Goal: Information Seeking & Learning: Learn about a topic

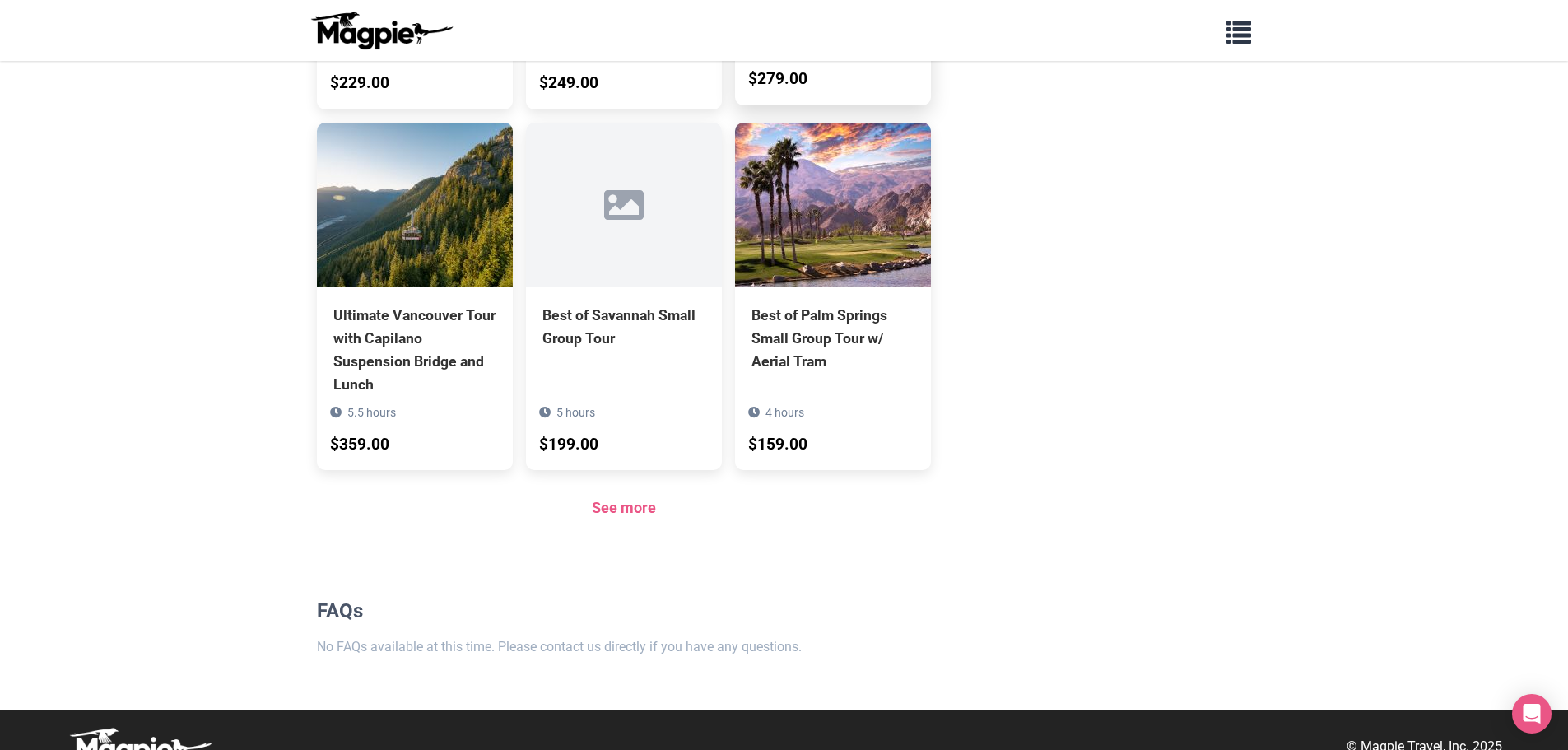
scroll to position [1182, 0]
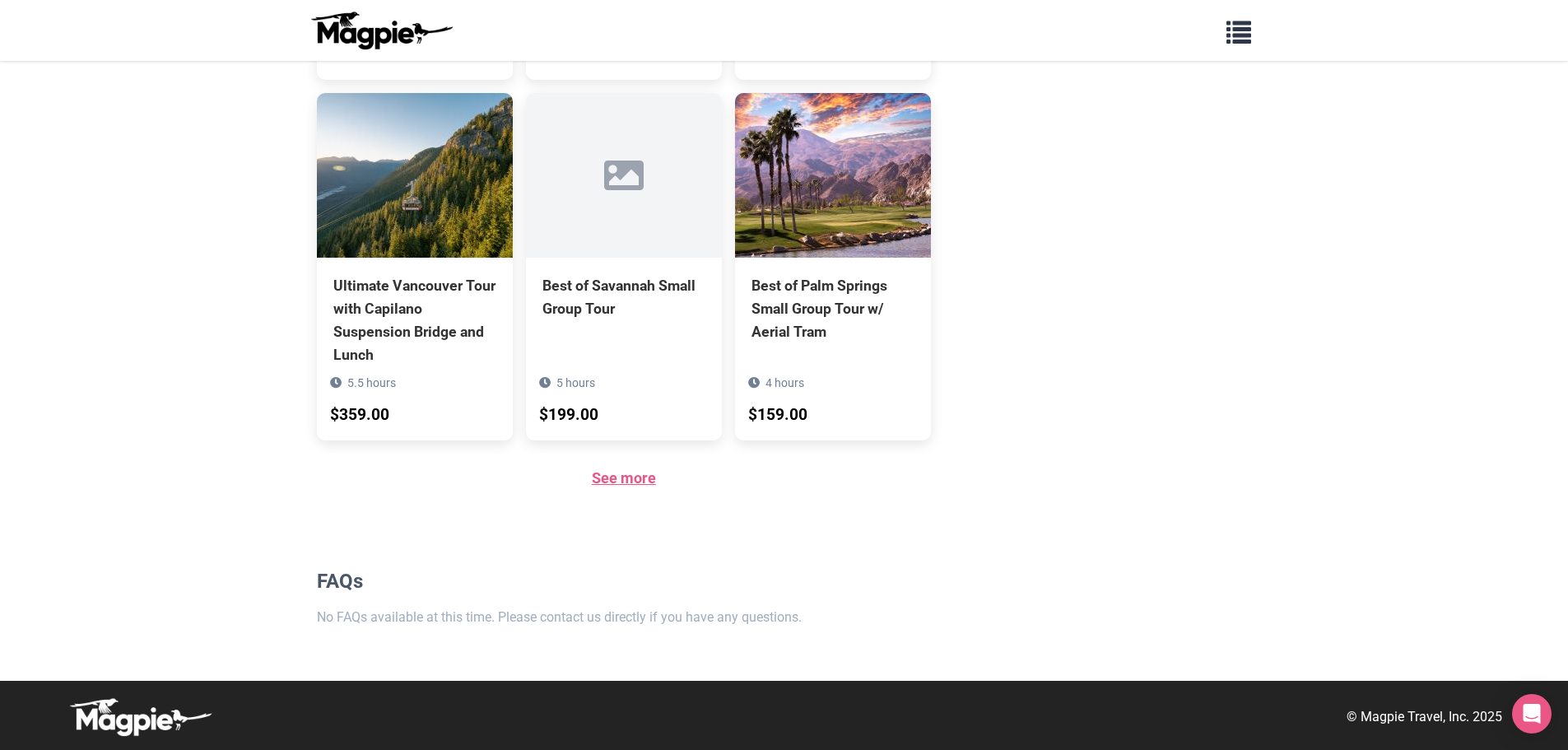
click at [617, 481] on link "See more" at bounding box center [624, 477] width 64 height 17
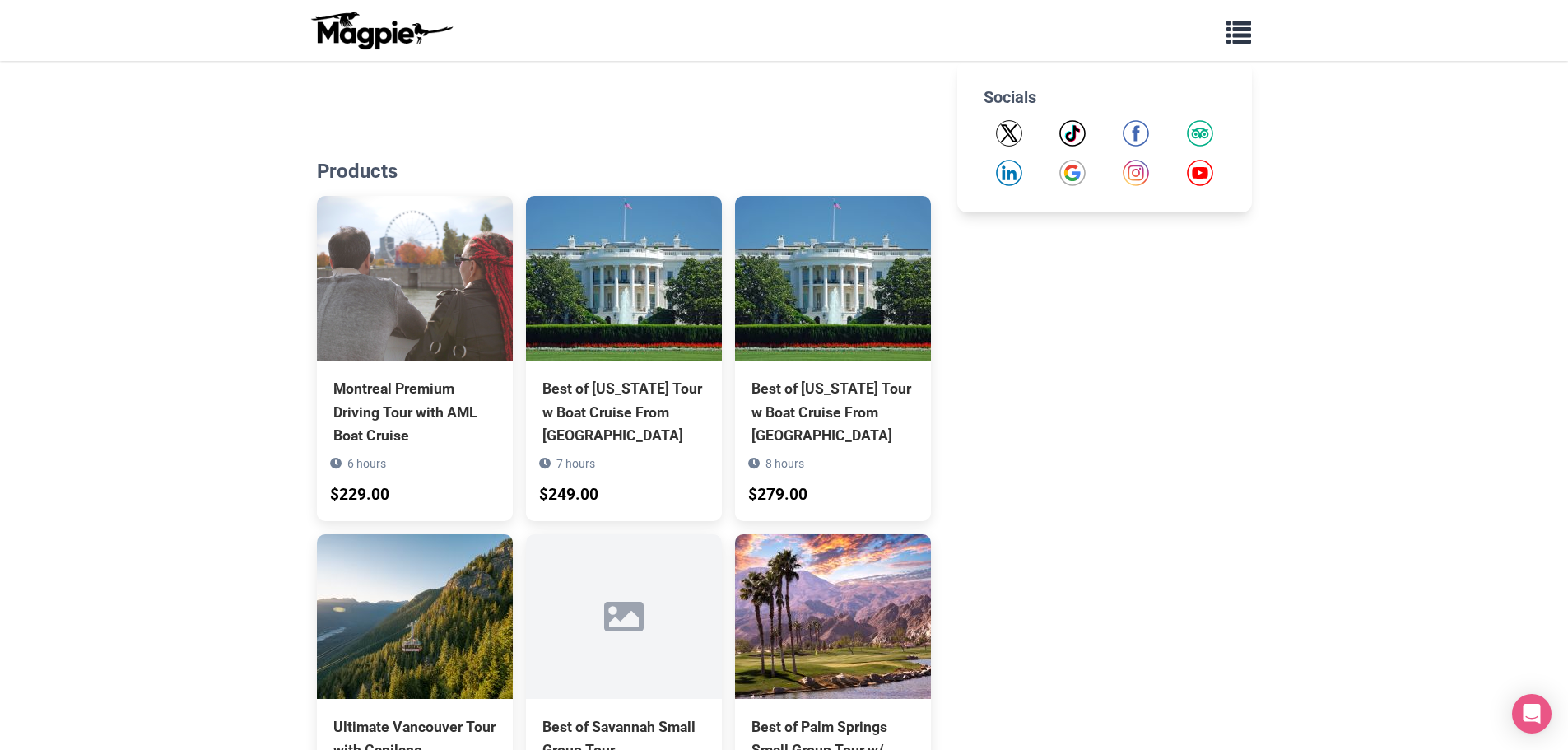
scroll to position [1070, 0]
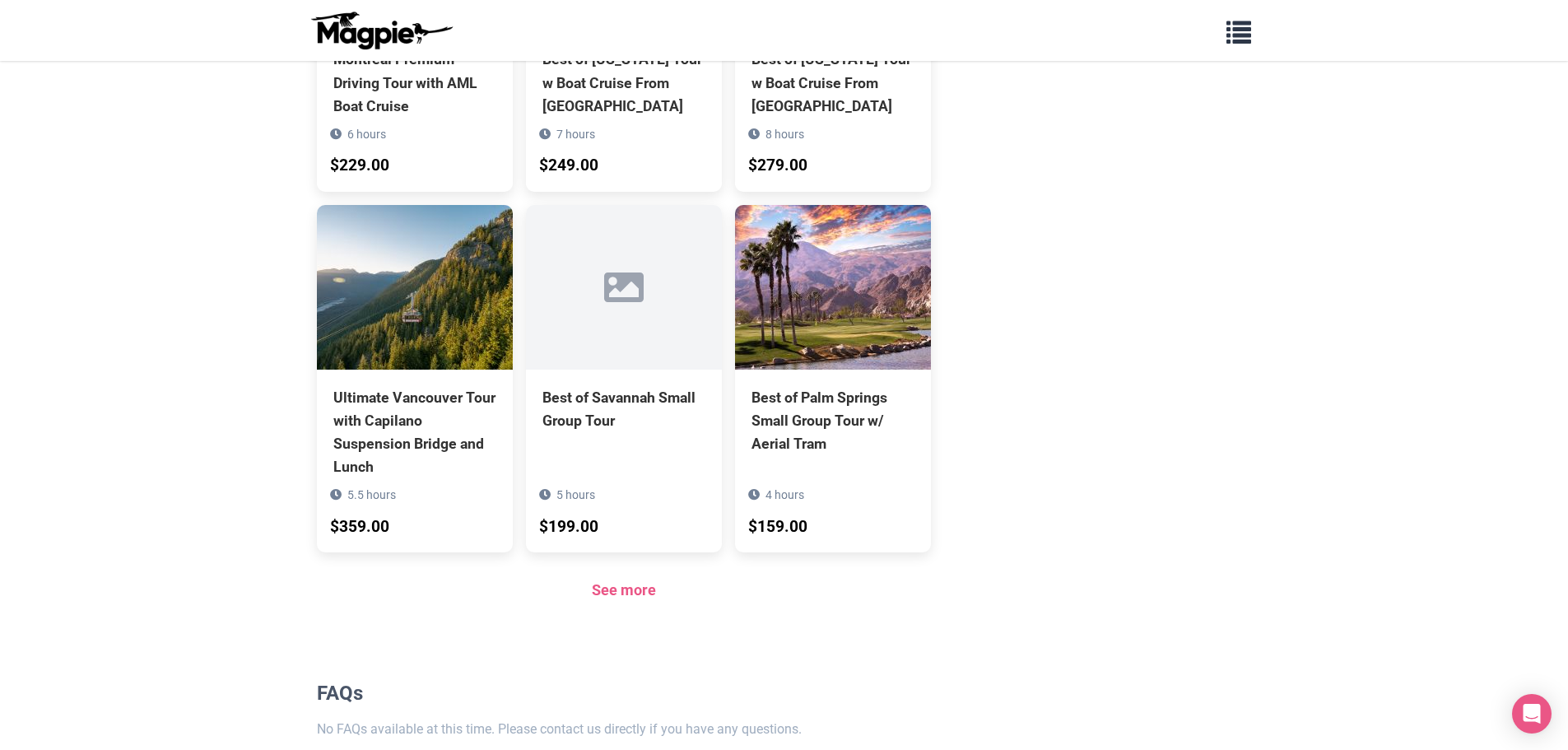
click at [660, 582] on div "See more" at bounding box center [625, 590] width 615 height 24
click at [649, 595] on link "See more" at bounding box center [624, 589] width 64 height 17
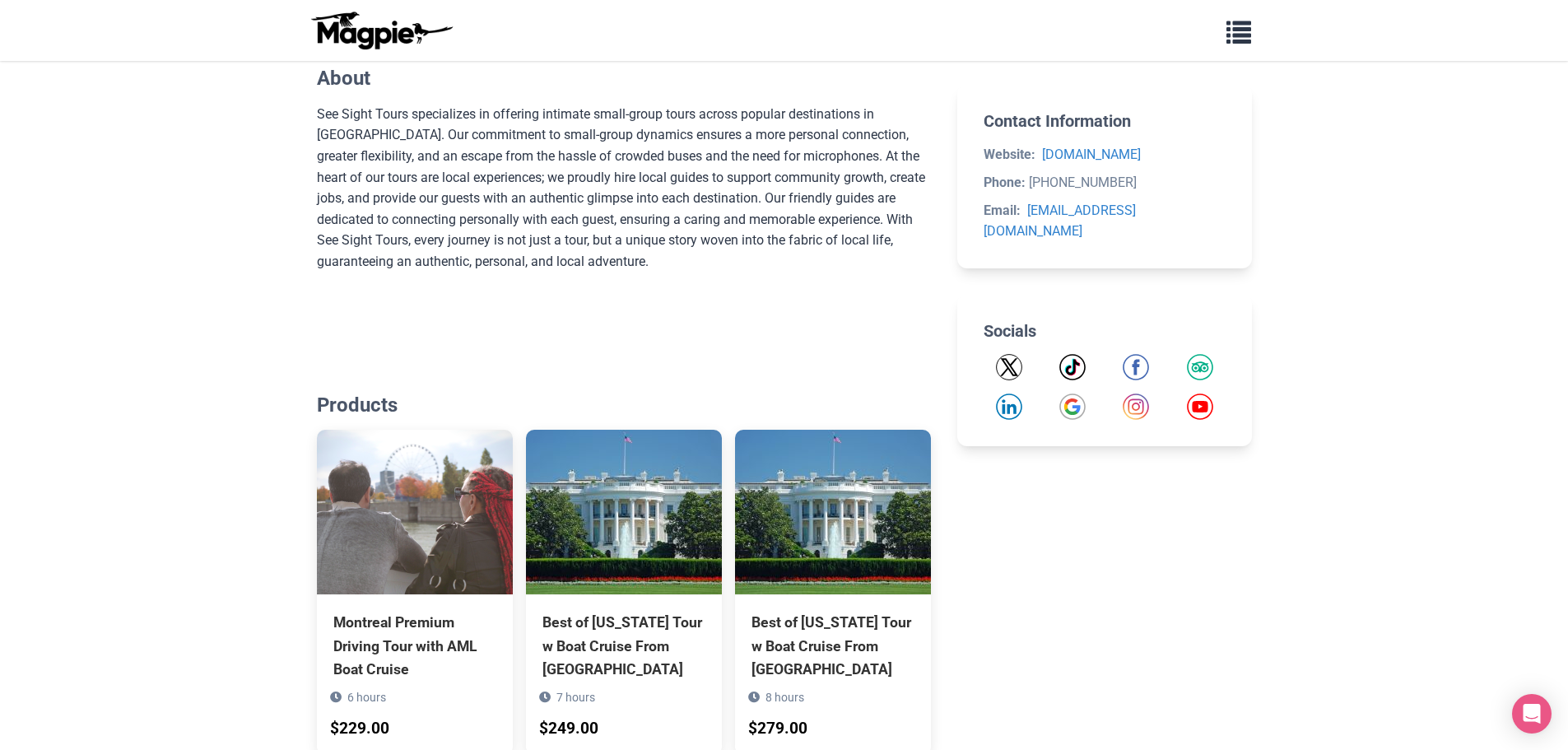
scroll to position [494, 0]
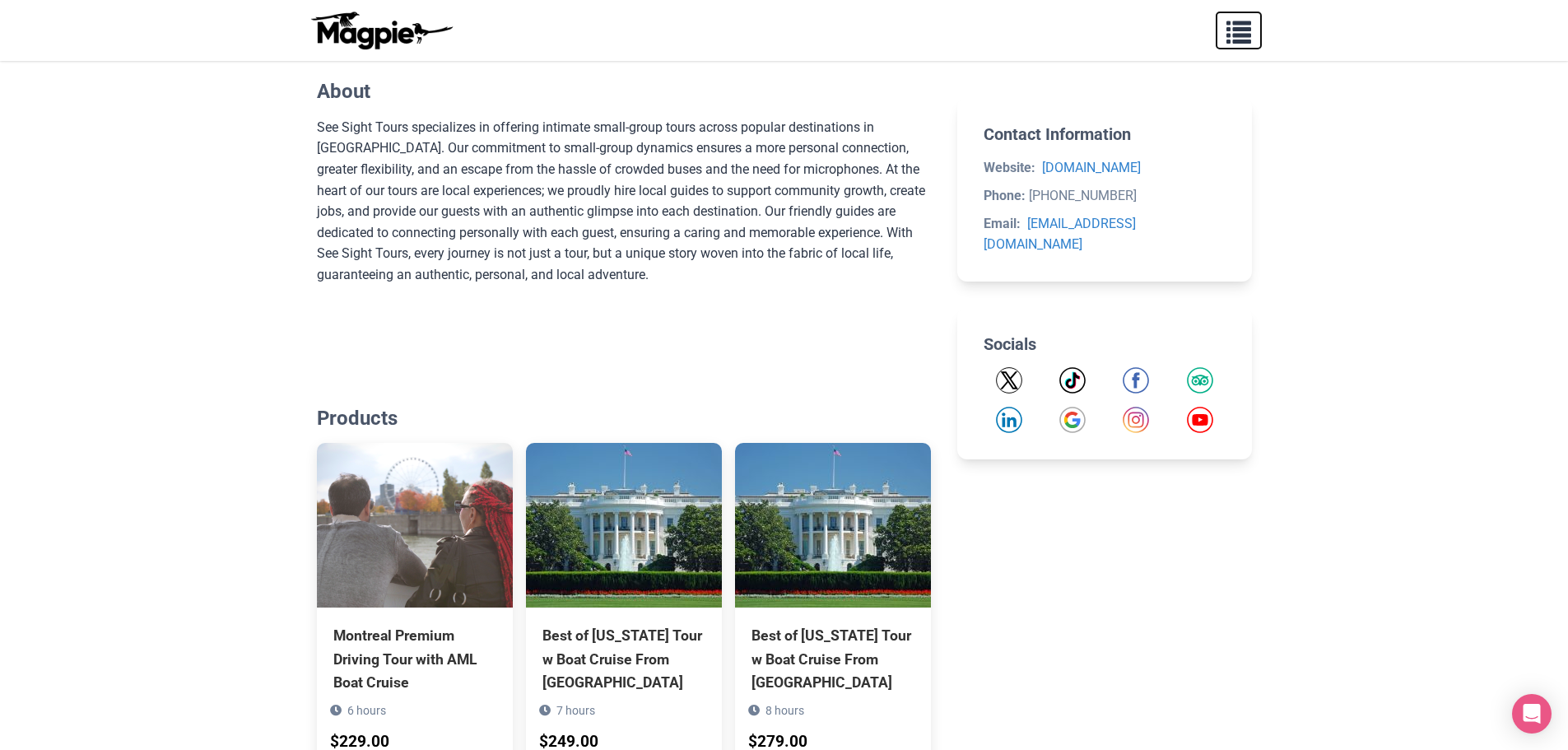
click at [1224, 47] on button "button" at bounding box center [1239, 30] width 46 height 38
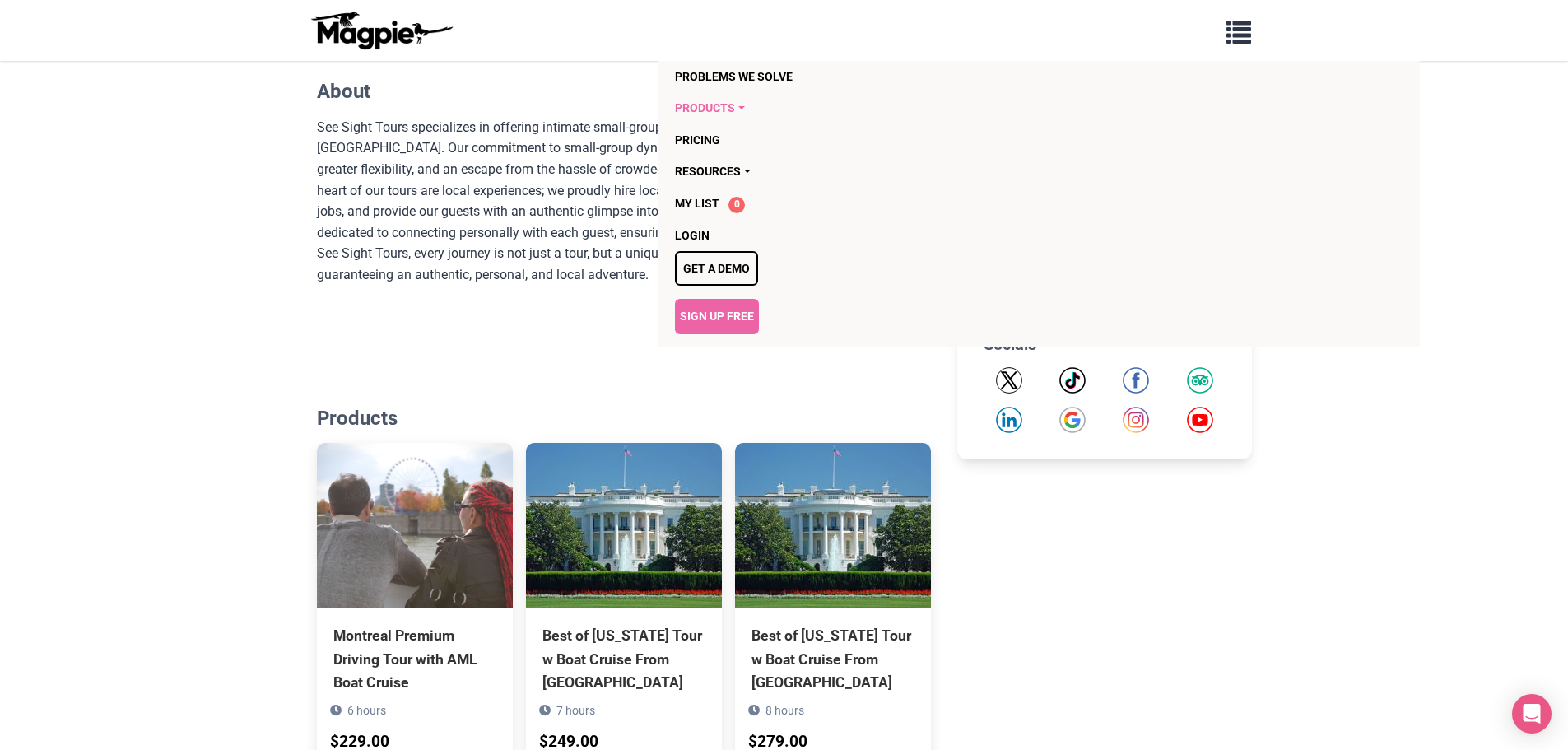
click at [748, 108] on link "Products" at bounding box center [944, 108] width 540 height 31
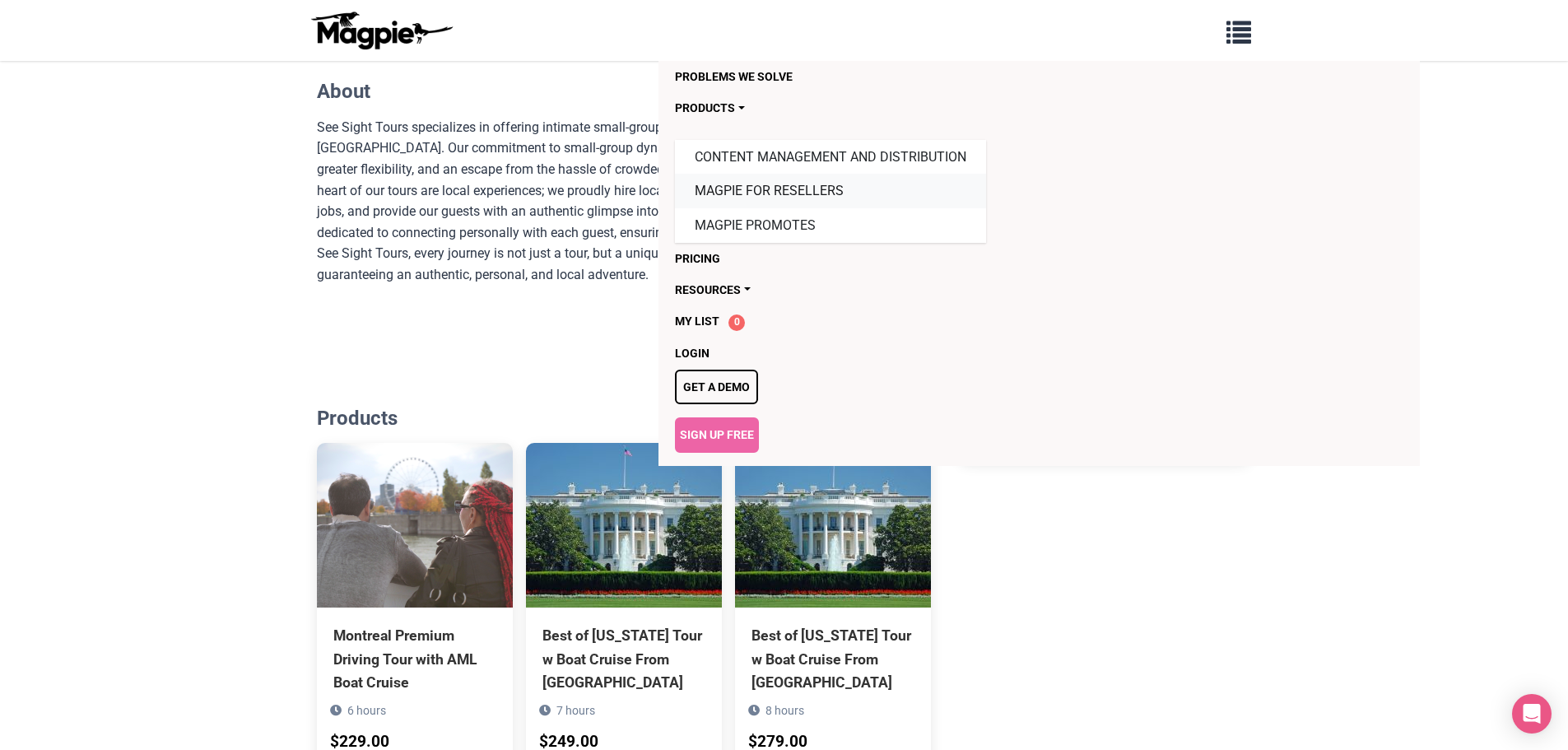
click at [732, 196] on link "Magpie for Resellers" at bounding box center [830, 190] width 311 height 35
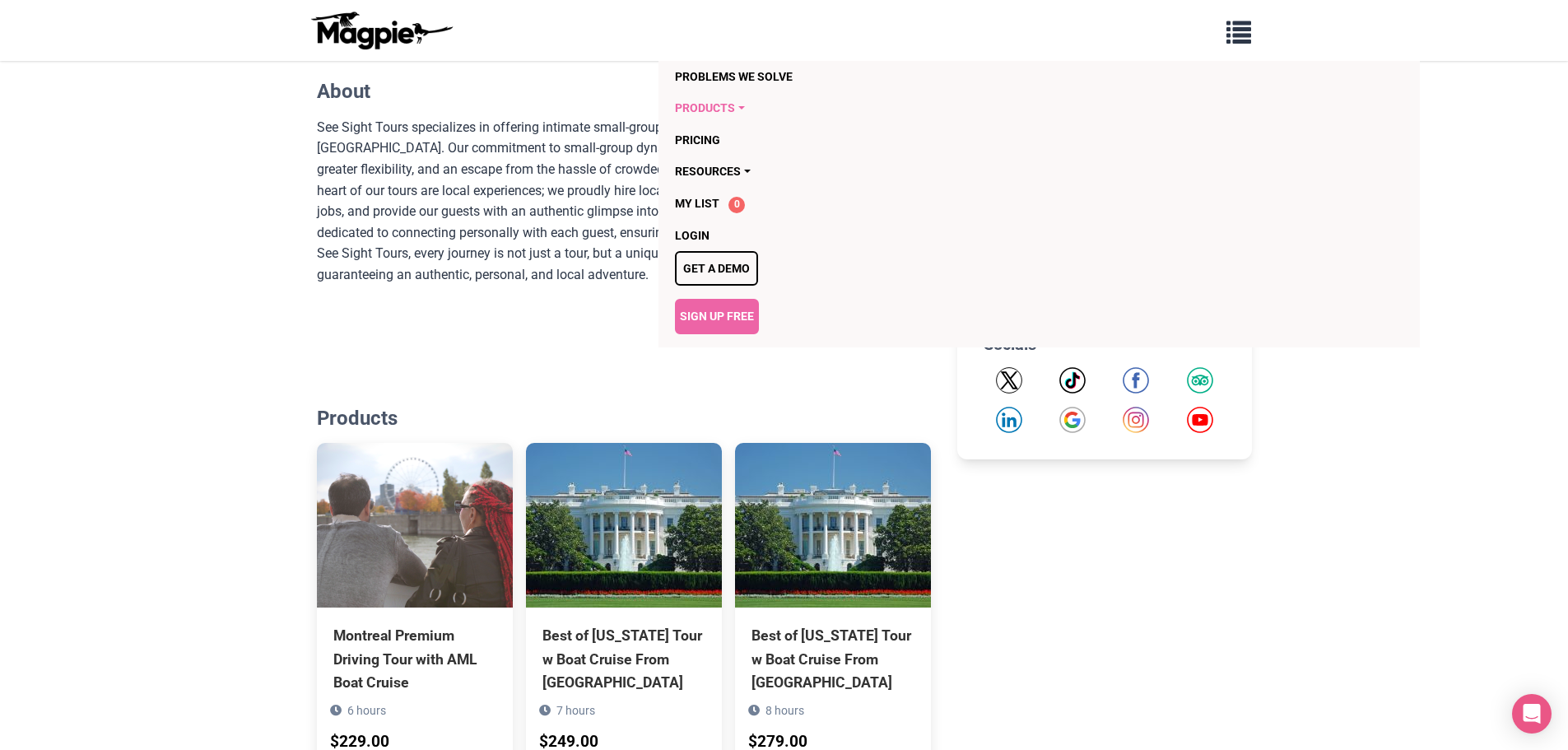
click at [788, 100] on link "Products" at bounding box center [944, 108] width 540 height 31
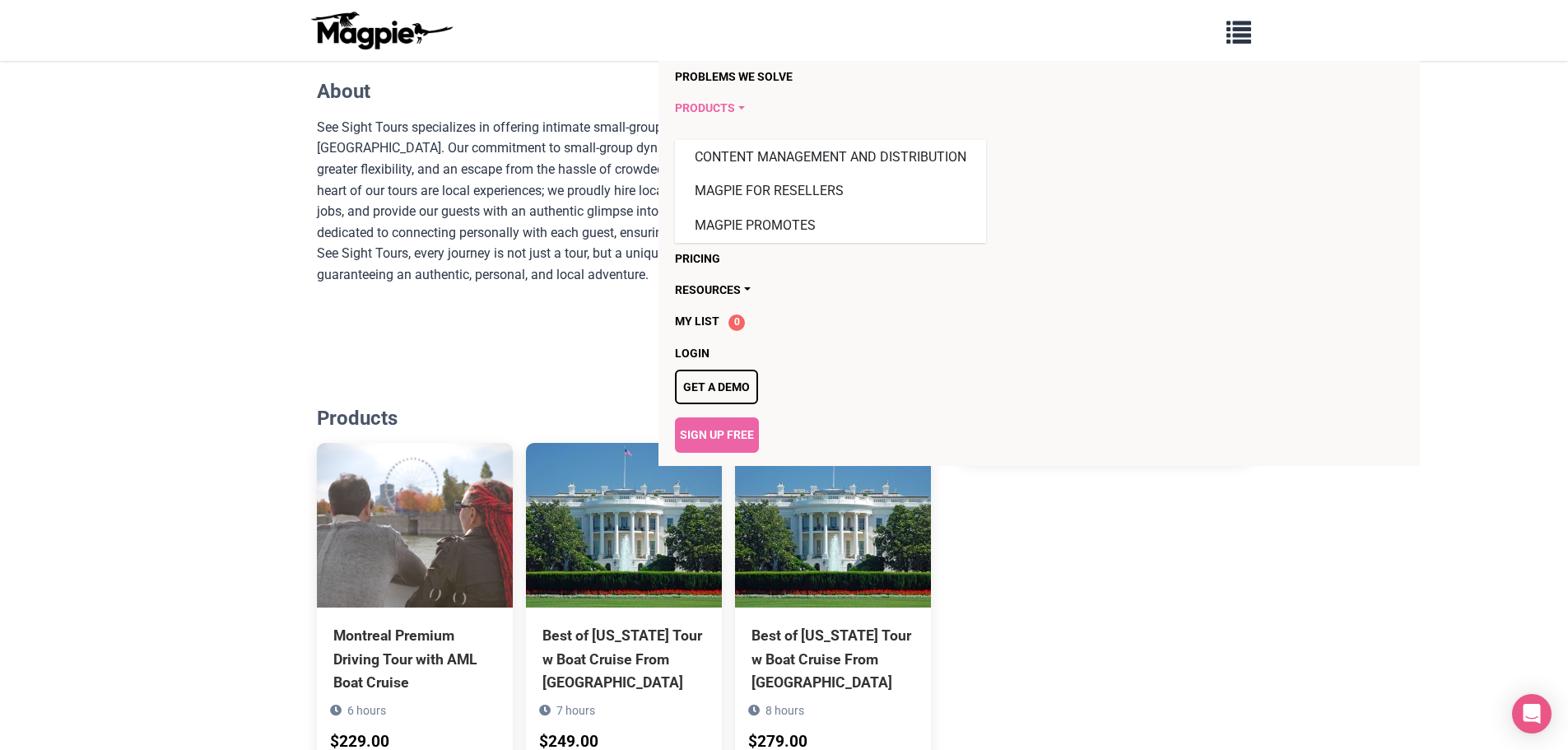
click at [788, 100] on link "Products" at bounding box center [944, 108] width 540 height 31
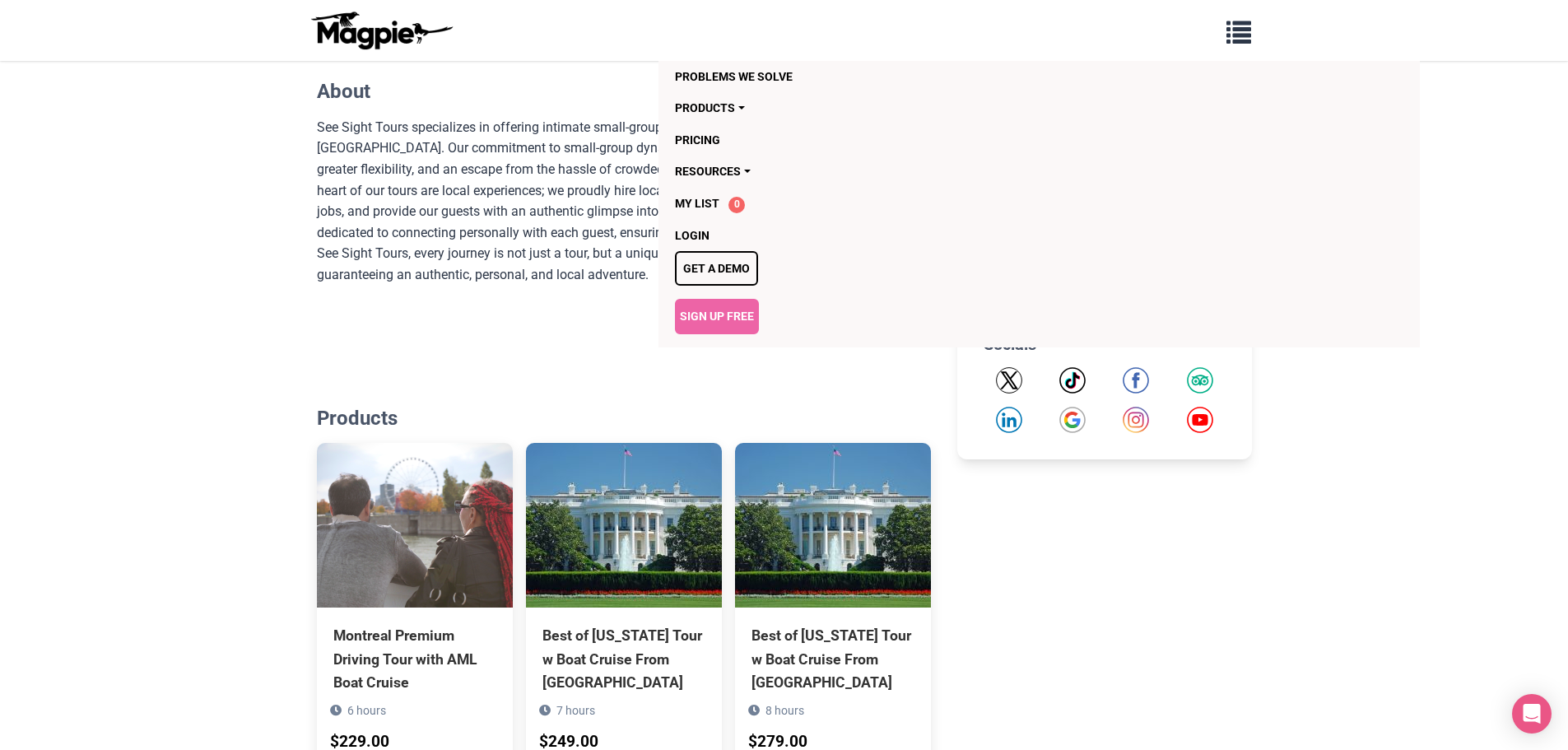
click at [1515, 116] on body "Problems we solve Products Content Management and Distribution Magpie for Resel…" at bounding box center [784, 471] width 1568 height 1931
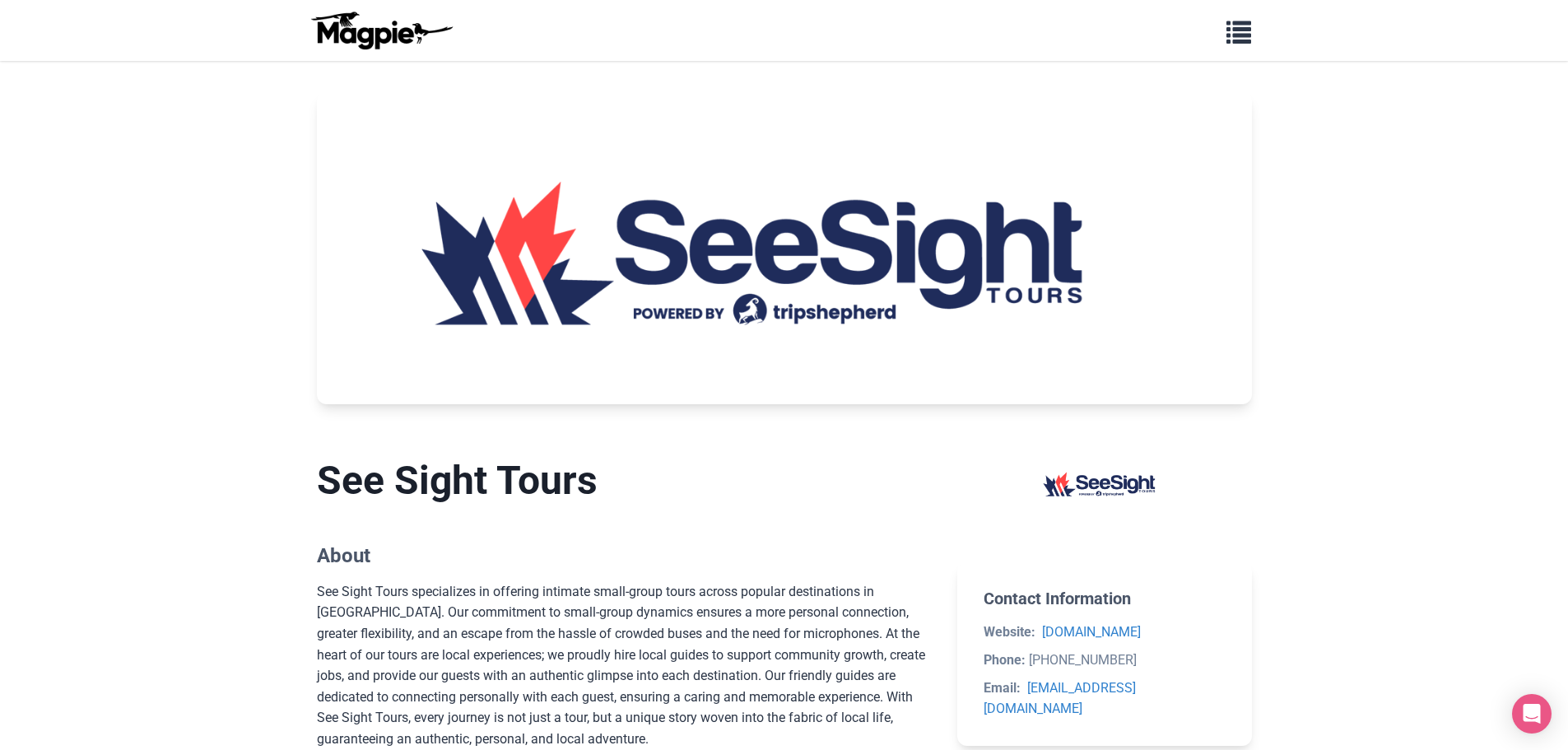
scroll to position [0, 0]
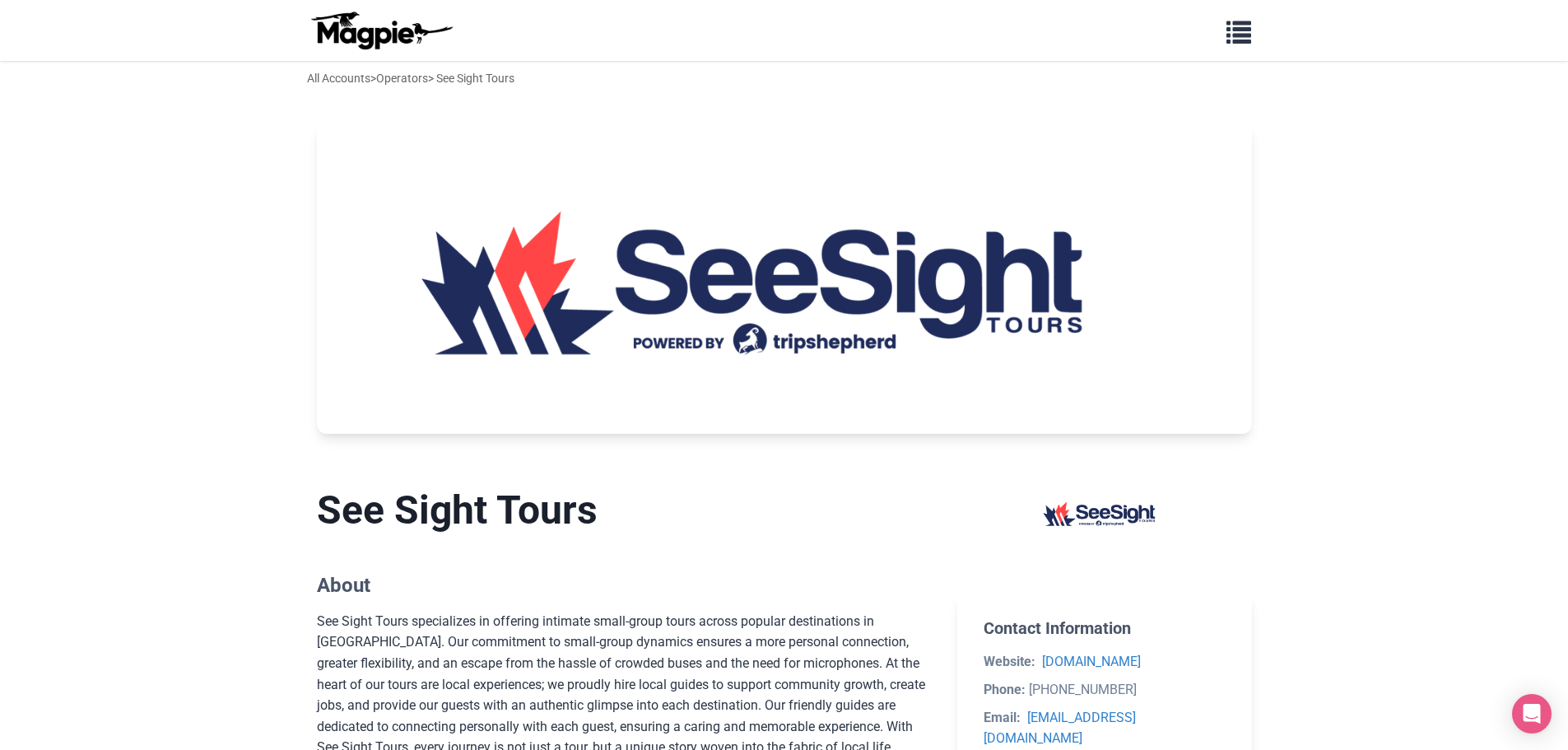
click at [775, 275] on img at bounding box center [785, 277] width 935 height 312
click at [488, 74] on div "All Accounts > Operators > See Sight Tours" at bounding box center [410, 78] width 207 height 18
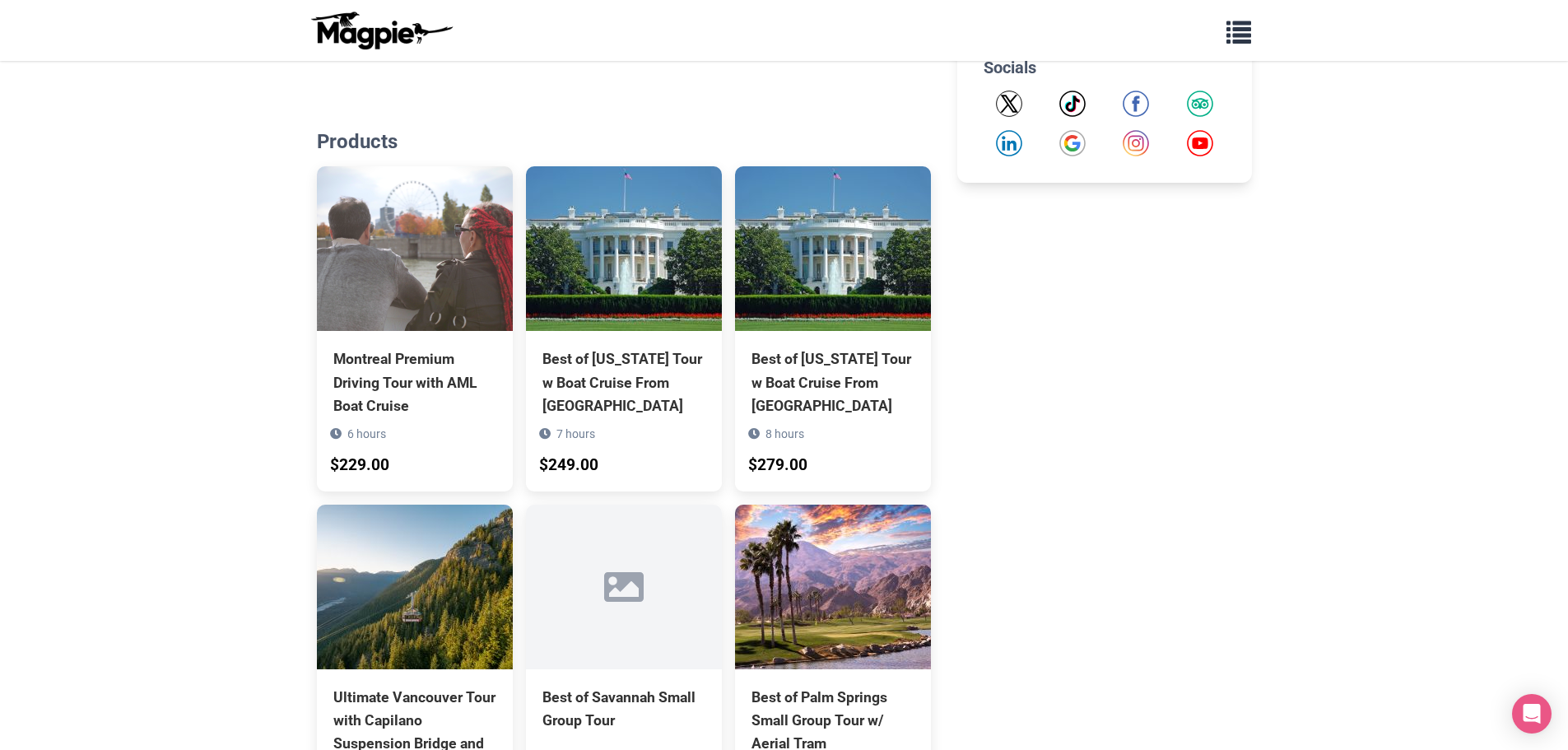
scroll to position [359, 0]
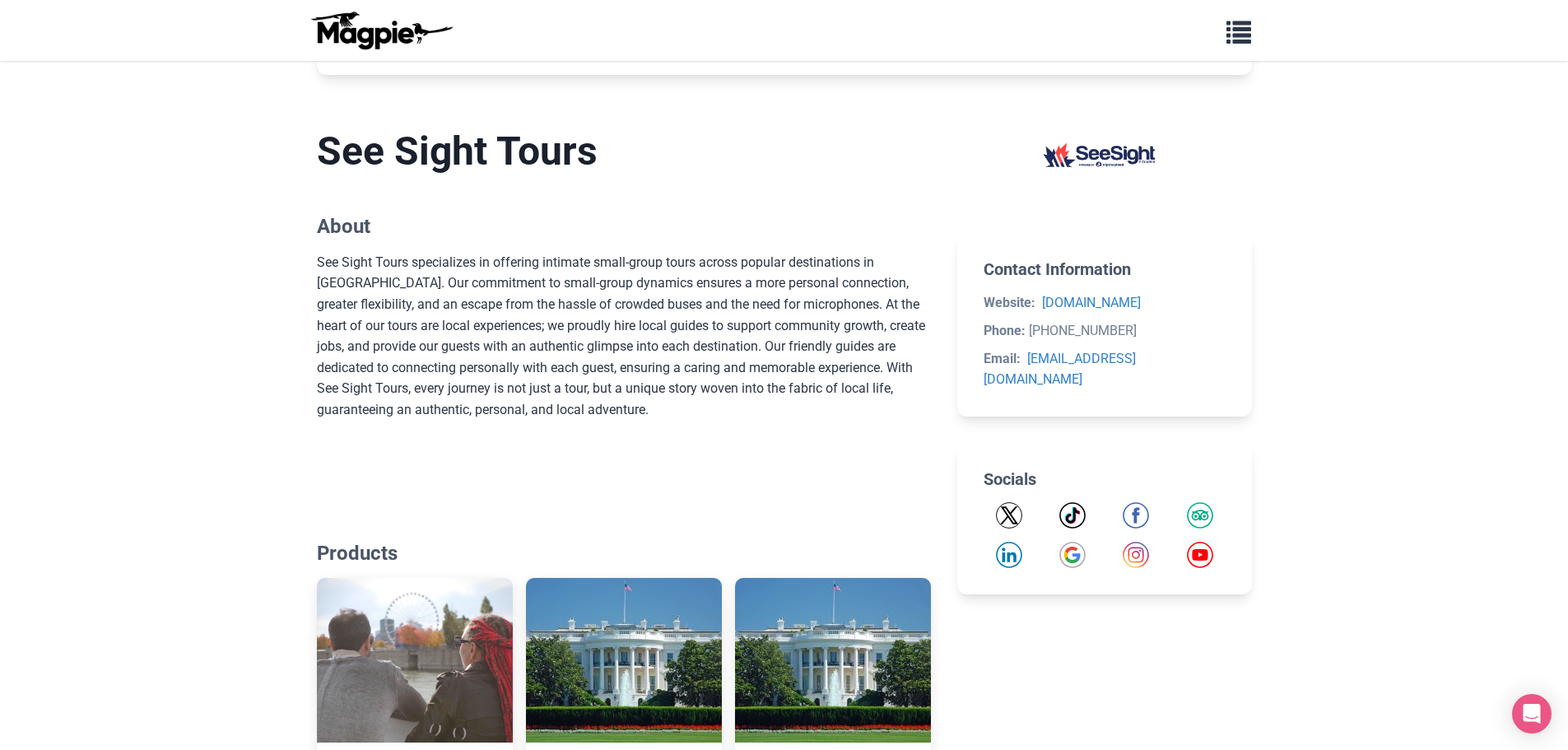
click at [337, 554] on h2 "Products" at bounding box center [625, 553] width 615 height 24
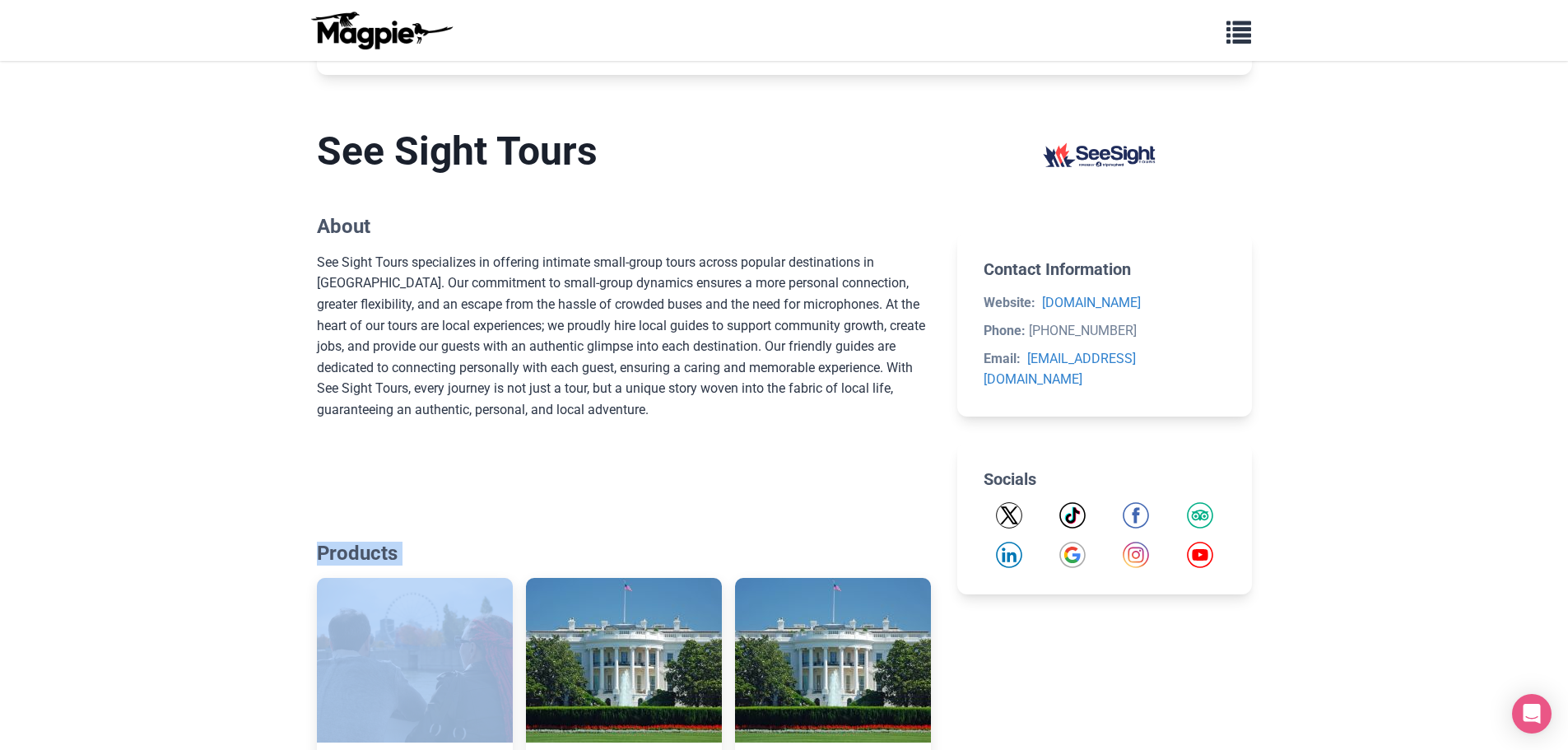
click at [337, 554] on h2 "Products" at bounding box center [625, 553] width 615 height 24
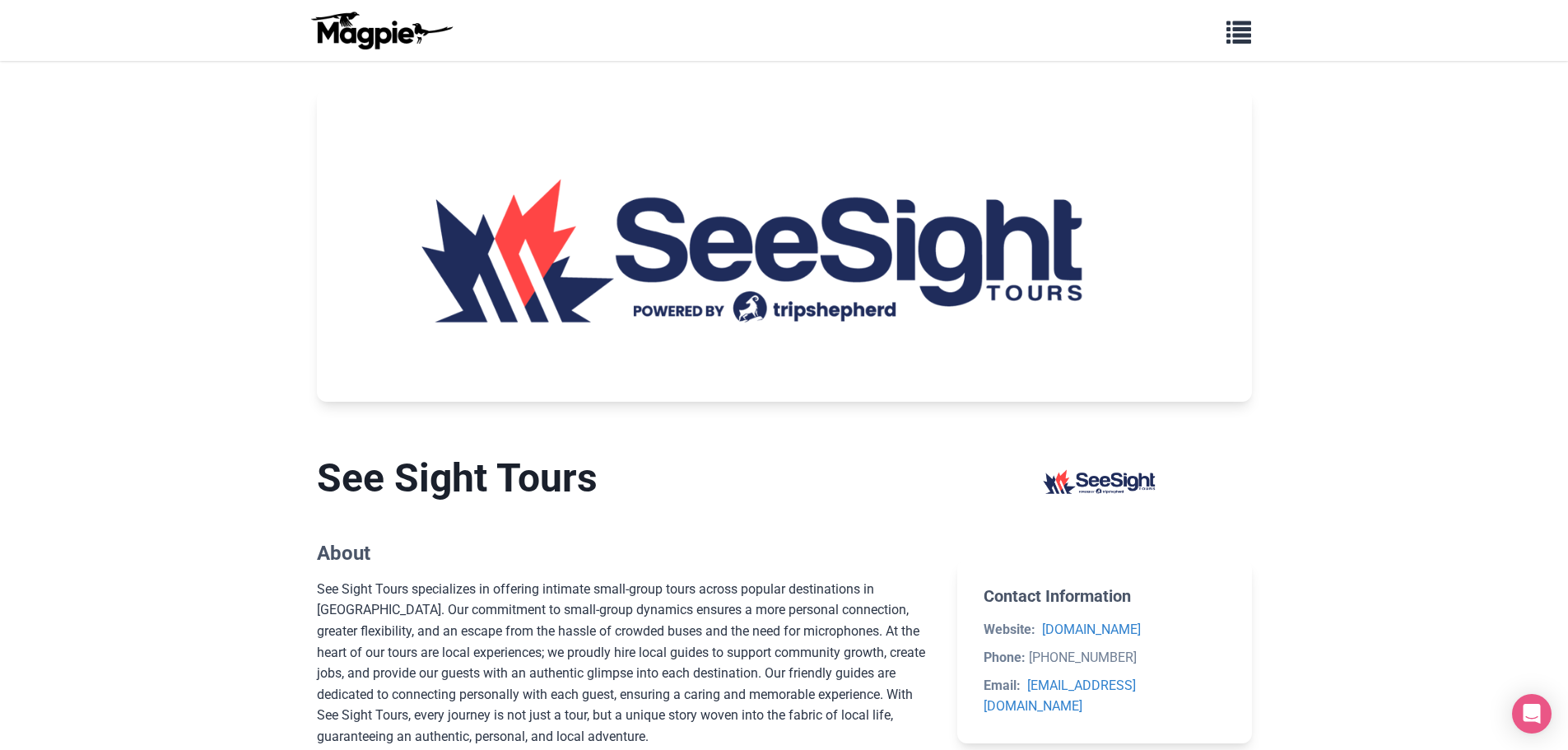
scroll to position [29, 0]
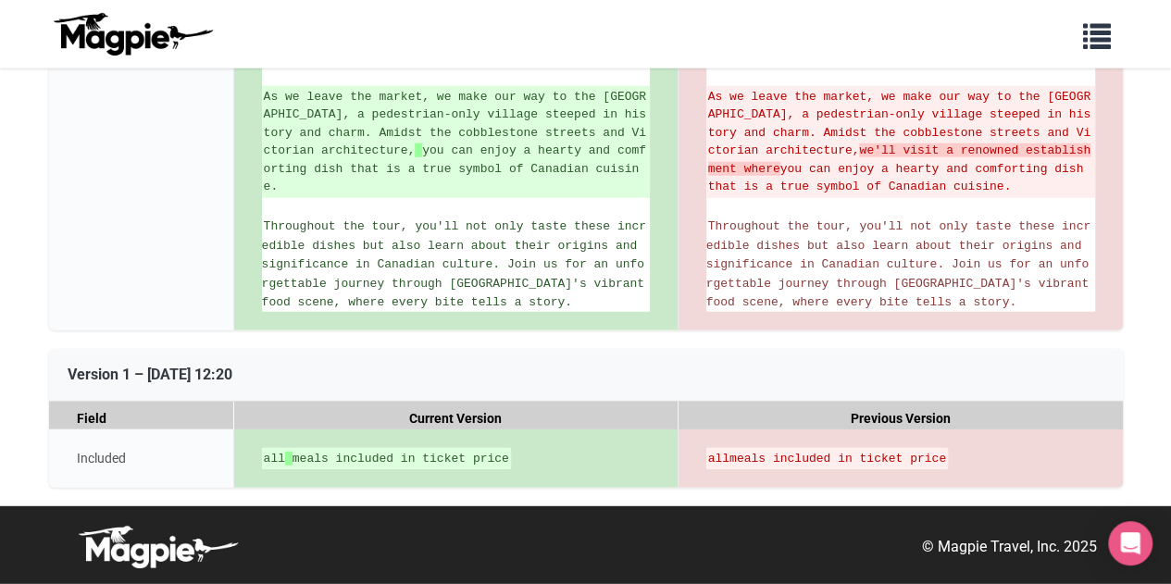
scroll to position [5885, 0]
